Goal: Task Accomplishment & Management: Complete application form

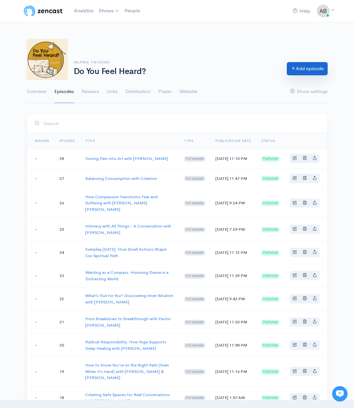
click at [317, 71] on link "Add episode" at bounding box center [307, 68] width 41 height 13
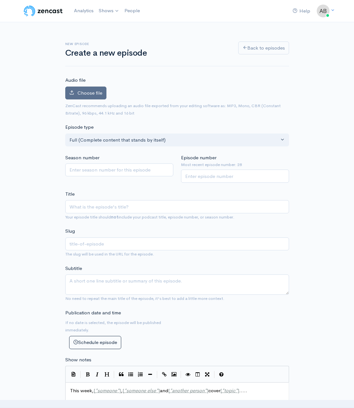
click at [93, 94] on span "Choose file" at bounding box center [90, 93] width 25 height 6
click at [0, 0] on input "Choose file" at bounding box center [0, 0] width 0 height 0
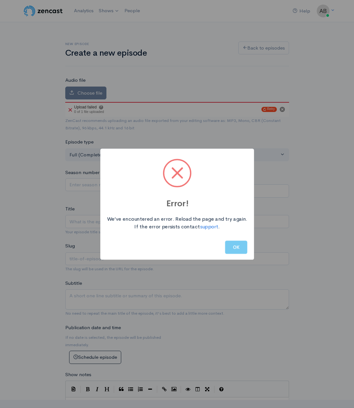
click at [234, 248] on button "OK" at bounding box center [236, 247] width 22 height 13
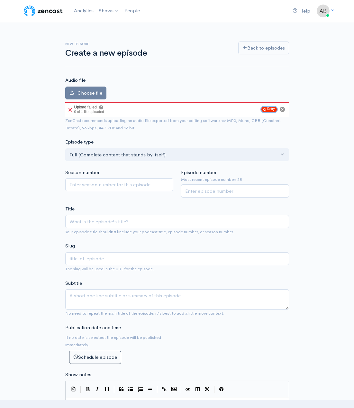
click at [266, 109] on button "Retry" at bounding box center [269, 109] width 15 height 5
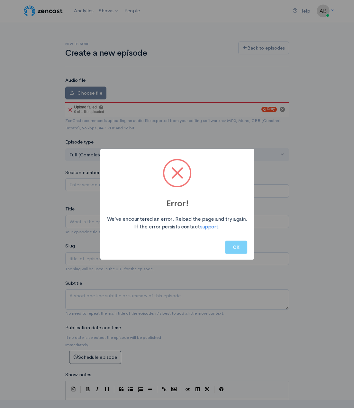
click at [242, 242] on button "OK" at bounding box center [236, 247] width 22 height 13
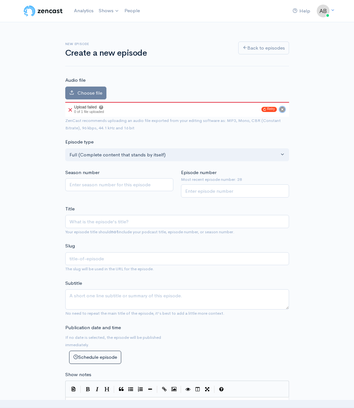
click at [282, 110] on circle "Cancel" at bounding box center [282, 109] width 5 height 5
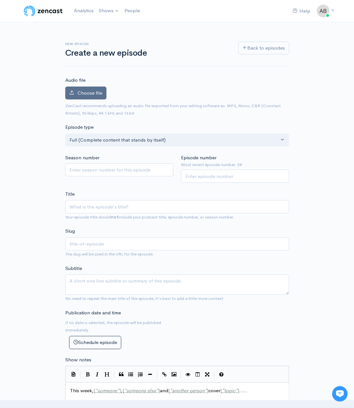
click at [88, 94] on span "Choose file" at bounding box center [90, 93] width 25 height 6
click at [0, 0] on input "Choose file" at bounding box center [0, 0] width 0 height 0
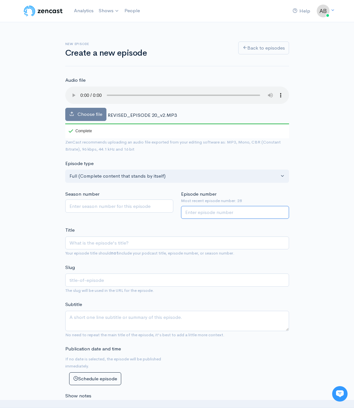
click at [241, 212] on input "Episode number" at bounding box center [235, 212] width 108 height 13
type input "29"
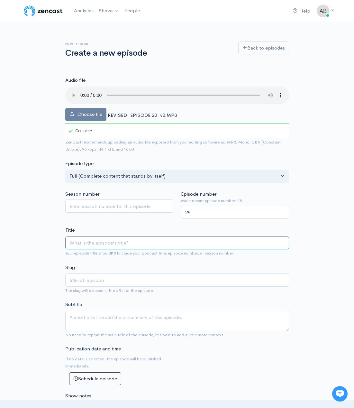
click at [128, 245] on input "Title" at bounding box center [177, 242] width 224 height 13
paste input "Making Room for New Possibilities"
type input "Making Room for New Possibilities"
type input "making-room-for-new-possibilities"
type input "Making Room for New Possibilities"
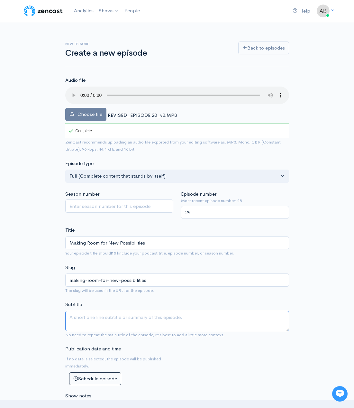
click at [124, 321] on textarea "Subtitle" at bounding box center [177, 321] width 224 height 20
paste textarea "In this thoughtful episode, hosts [PERSON_NAME] and [PERSON_NAME] [PERSON_NAME]…"
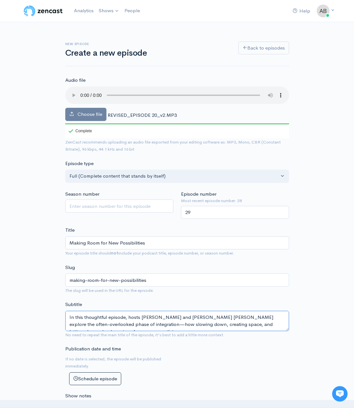
scroll to position [4, 0]
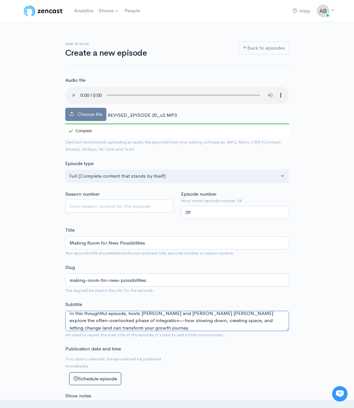
type textarea "In this thoughtful episode, hosts [PERSON_NAME] and [PERSON_NAME] [PERSON_NAME]…"
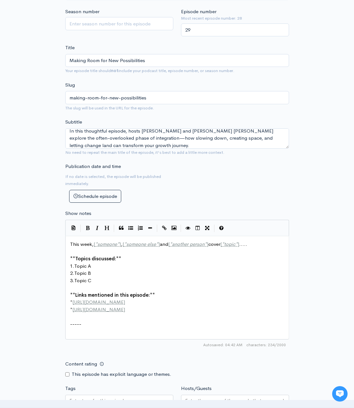
scroll to position [185, 0]
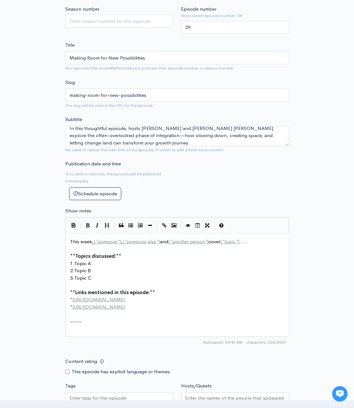
click at [119, 266] on pre "1. Topic A" at bounding box center [180, 263] width 222 height 7
type textarea "This week, [*someone*], [*someone else*] and [*another person*] cover [*topic*]…"
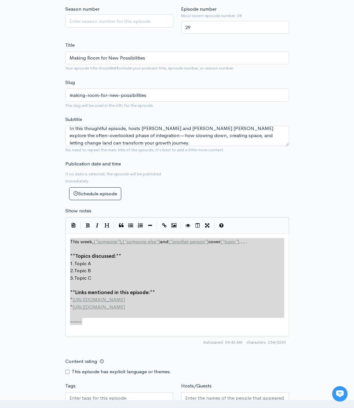
paste textarea
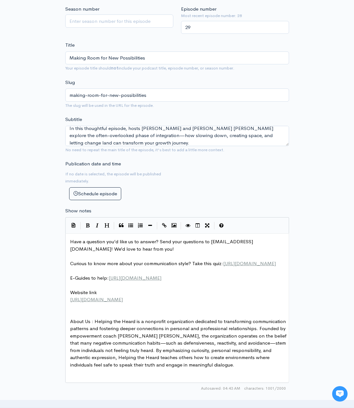
click at [92, 329] on span "About Us : Helping the Heard is a nonprofit organization dedicated to transform…" at bounding box center [179, 343] width 218 height 50
click at [121, 376] on pre "​" at bounding box center [180, 371] width 222 height 7
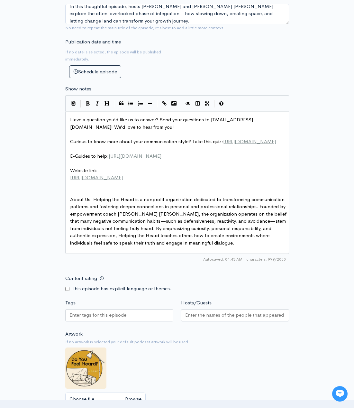
scroll to position [347, 0]
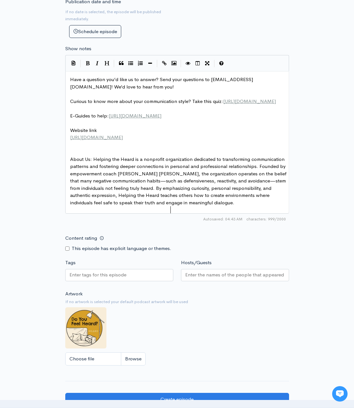
click at [69, 252] on div "This episode has explicit language or themes." at bounding box center [119, 248] width 108 height 7
click at [67, 251] on input "Content rating" at bounding box center [67, 248] width 4 height 4
checkbox input "true"
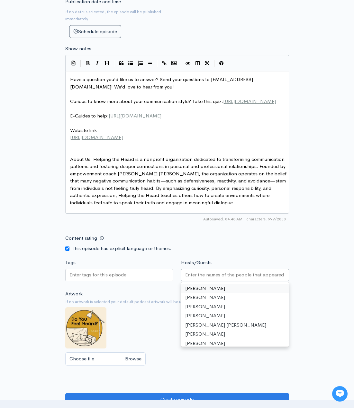
click at [210, 279] on input "Hosts/Guests" at bounding box center [235, 274] width 100 height 7
click at [234, 274] on div at bounding box center [235, 275] width 108 height 12
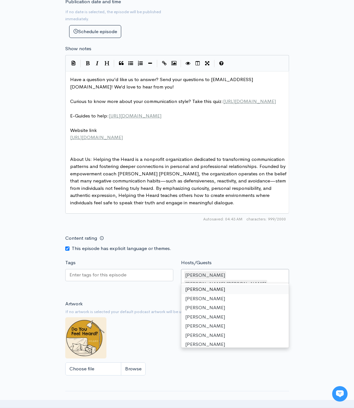
click at [157, 265] on div "Tags" at bounding box center [119, 276] width 116 height 34
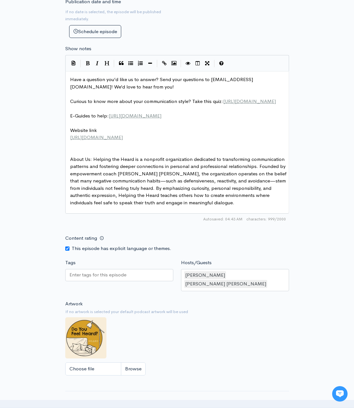
click at [136, 276] on div at bounding box center [119, 275] width 108 height 12
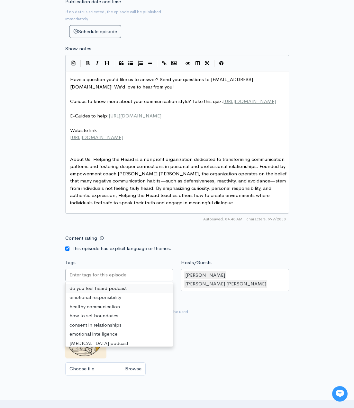
drag, startPoint x: 139, startPoint y: 290, endPoint x: 136, endPoint y: 292, distance: 3.7
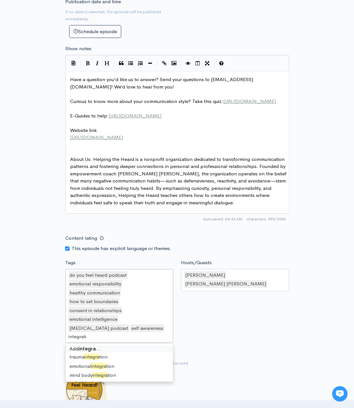
type input "integration"
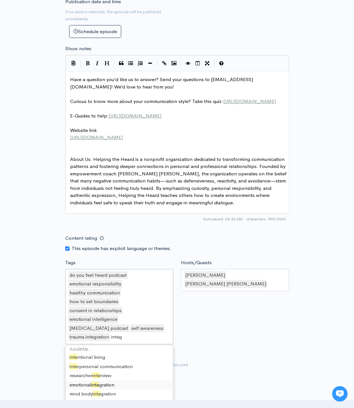
scroll to position [0, 0]
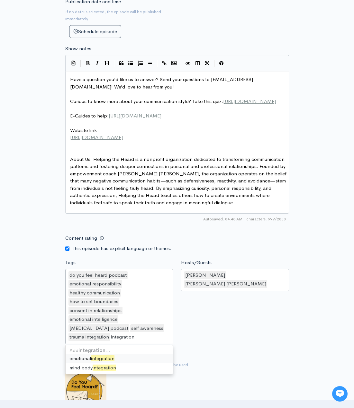
type input "integration"
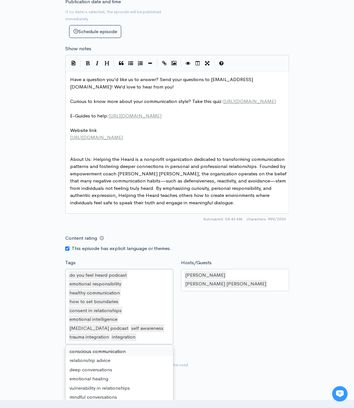
drag, startPoint x: 103, startPoint y: 355, endPoint x: 114, endPoint y: 353, distance: 11.1
click at [158, 342] on div "do you feel heard podcast emotional responsibility healthy communication how to…" at bounding box center [119, 306] width 108 height 75
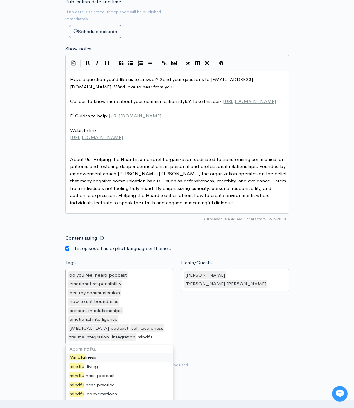
scroll to position [1, 0]
type input "mindful"
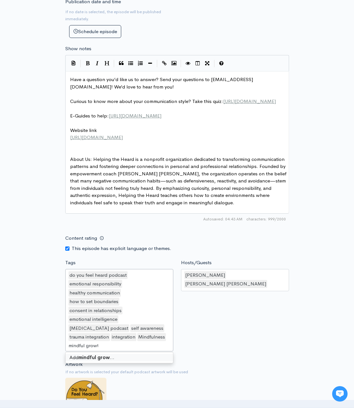
type input "mindful growth"
type input "embodiment practice"
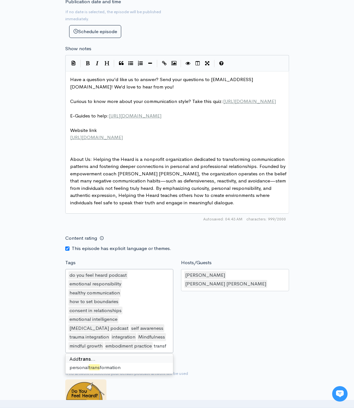
type input "transfo"
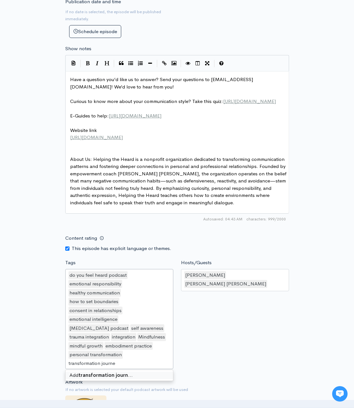
type input "transformation journey"
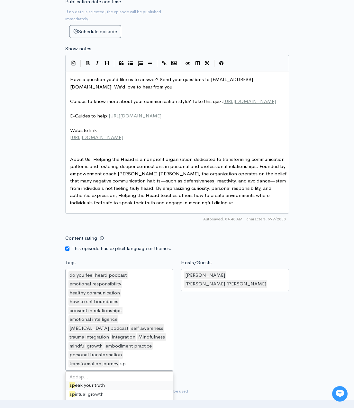
type input "s"
type input "rest"
type input "personal"
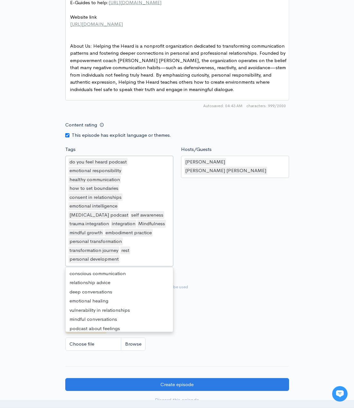
scroll to position [390, 0]
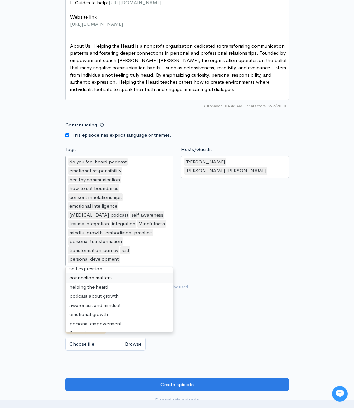
click at [240, 282] on div "Artwork If no artwork is selected your default podcast artwork will be used Cho…" at bounding box center [177, 314] width 224 height 79
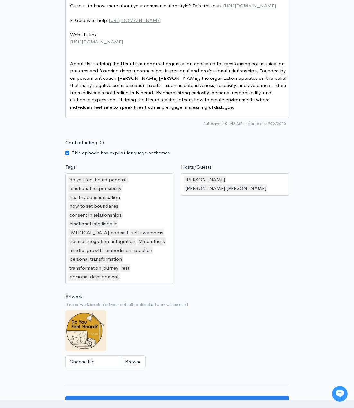
scroll to position [546, 0]
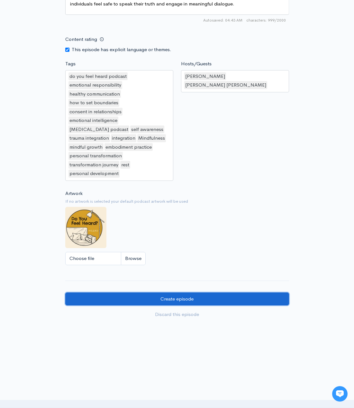
click at [212, 306] on input "Create episode" at bounding box center [177, 298] width 224 height 13
